Goal: Task Accomplishment & Management: Manage account settings

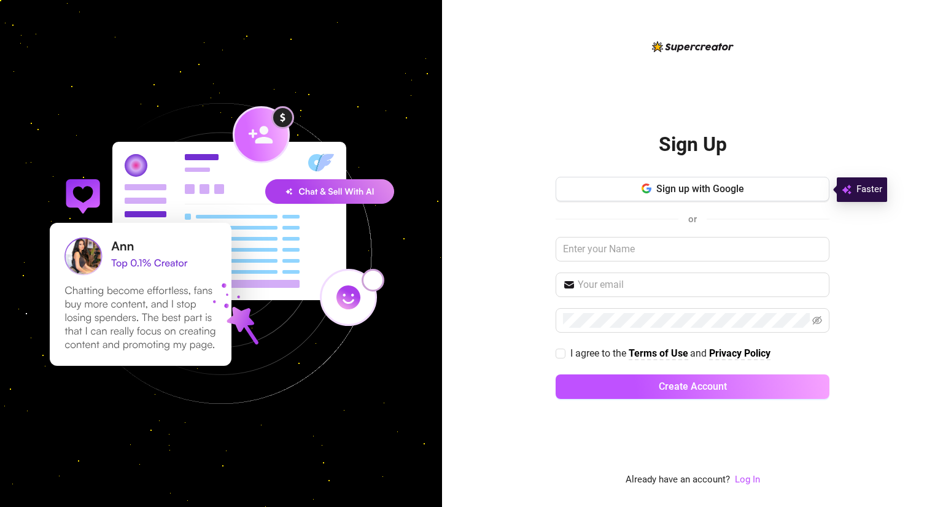
click at [741, 233] on div "Sign up with Google or I agree to the Terms of Use and Privacy Policy Create Ac…" at bounding box center [693, 293] width 274 height 233
click at [745, 243] on input "text" at bounding box center [693, 249] width 274 height 25
click at [793, 244] on input "text" at bounding box center [693, 249] width 274 height 25
click at [693, 241] on input "text" at bounding box center [693, 249] width 274 height 25
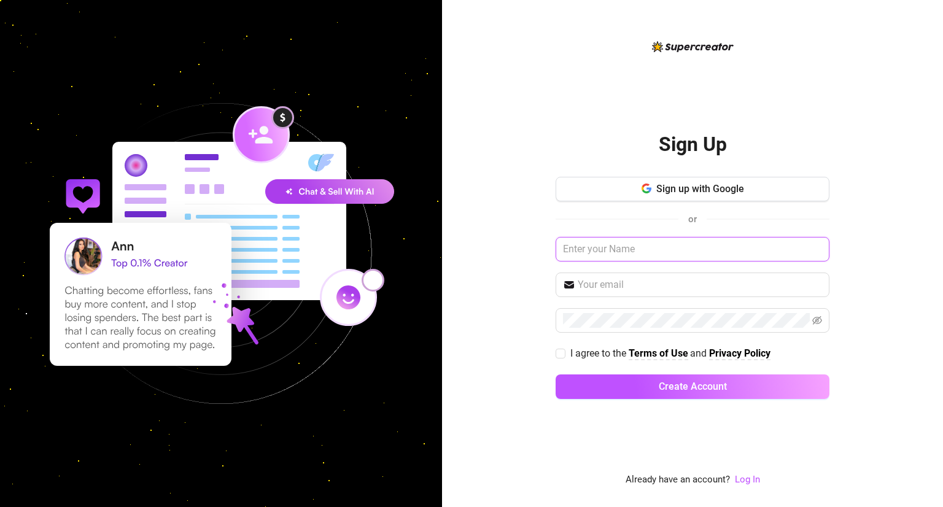
click at [693, 241] on input "text" at bounding box center [693, 249] width 274 height 25
click at [747, 477] on link "Log In" at bounding box center [747, 479] width 25 height 11
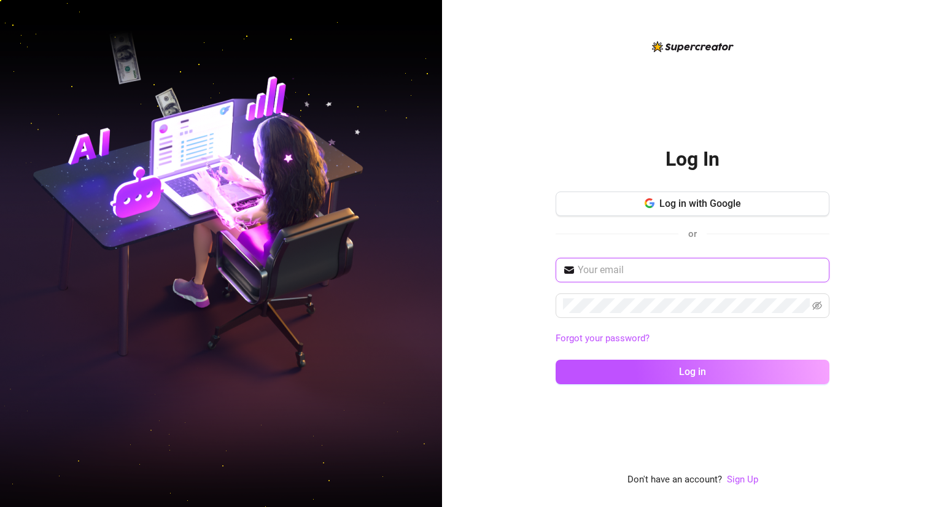
click at [668, 263] on input "text" at bounding box center [700, 270] width 244 height 15
click at [798, 272] on input "[EMAIL_ADDRESS][DOMAIN_NAME]" at bounding box center [700, 270] width 244 height 15
click at [797, 271] on input "[EMAIL_ADDRESS][DOMAIN_NAME]" at bounding box center [700, 270] width 244 height 15
click at [556, 360] on button "Log in" at bounding box center [693, 372] width 274 height 25
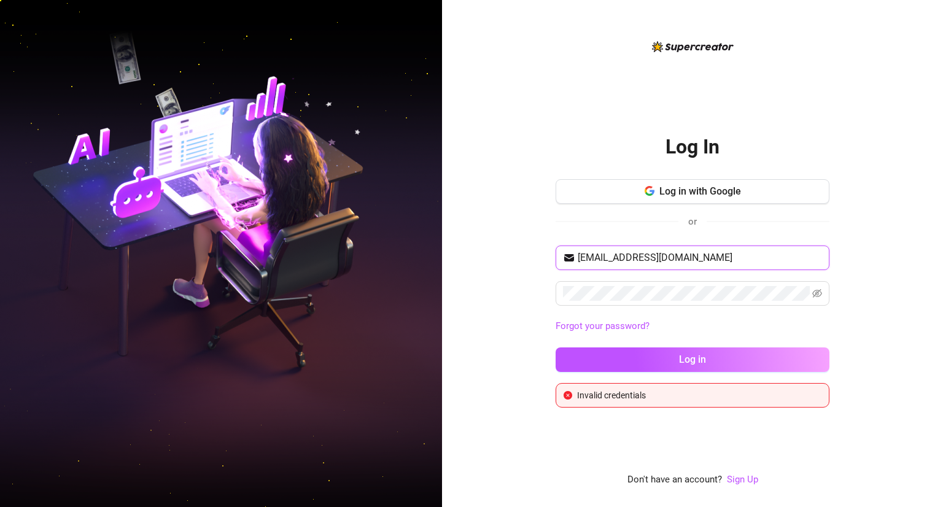
click at [742, 256] on input "[EMAIL_ADDRESS][DOMAIN_NAME]" at bounding box center [700, 258] width 244 height 15
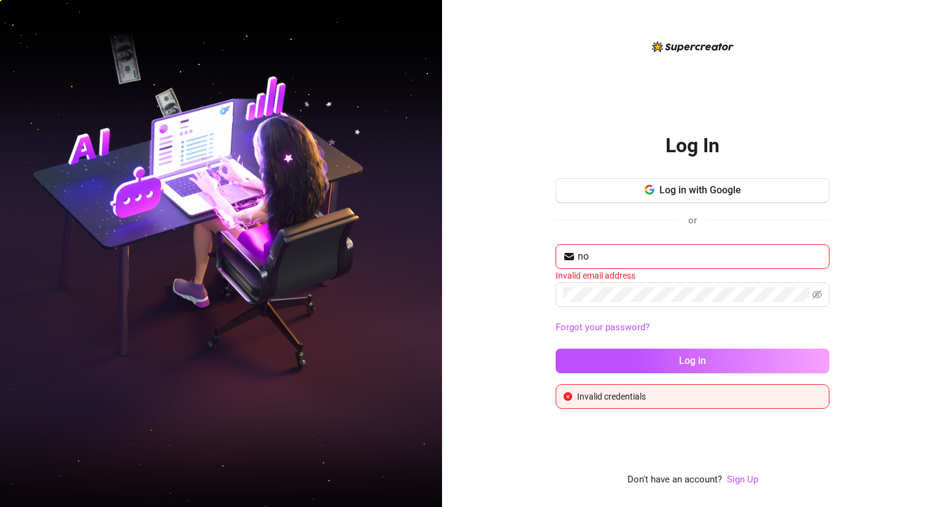
type input "n"
click at [730, 182] on button "Log in with Google" at bounding box center [693, 190] width 274 height 25
click at [675, 197] on button "Log in with Google" at bounding box center [693, 190] width 274 height 25
